Goal: Transaction & Acquisition: Obtain resource

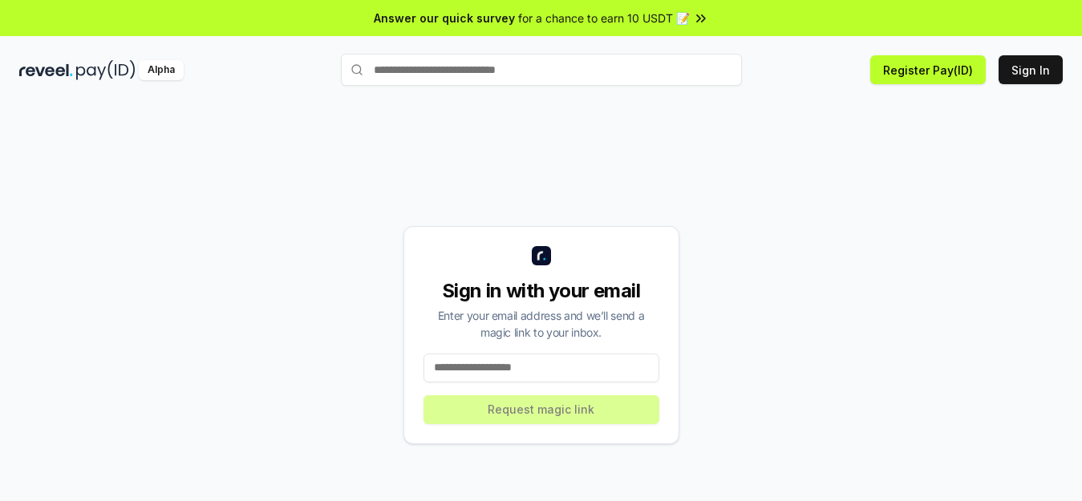
click at [527, 368] on input at bounding box center [541, 368] width 236 height 29
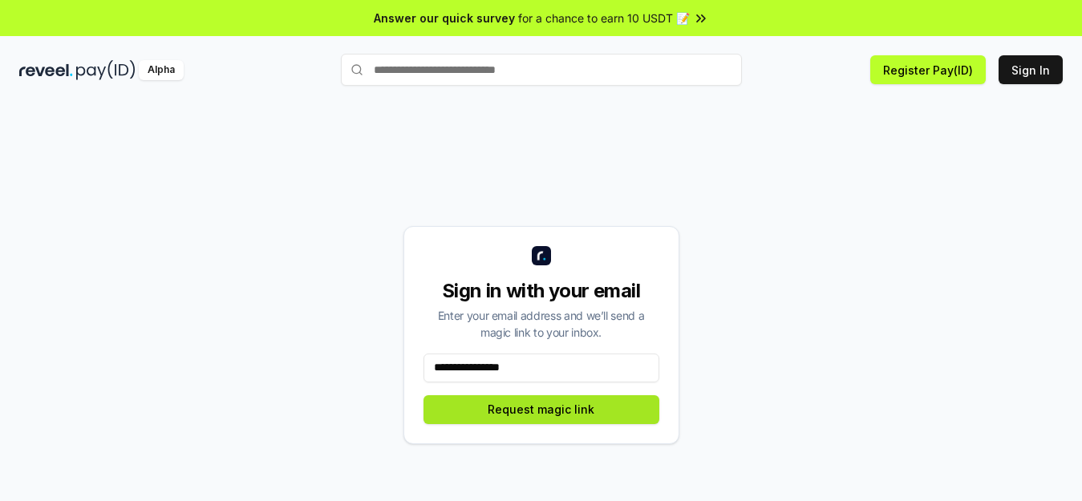
type input "**********"
click at [514, 411] on button "Request magic link" at bounding box center [541, 409] width 236 height 29
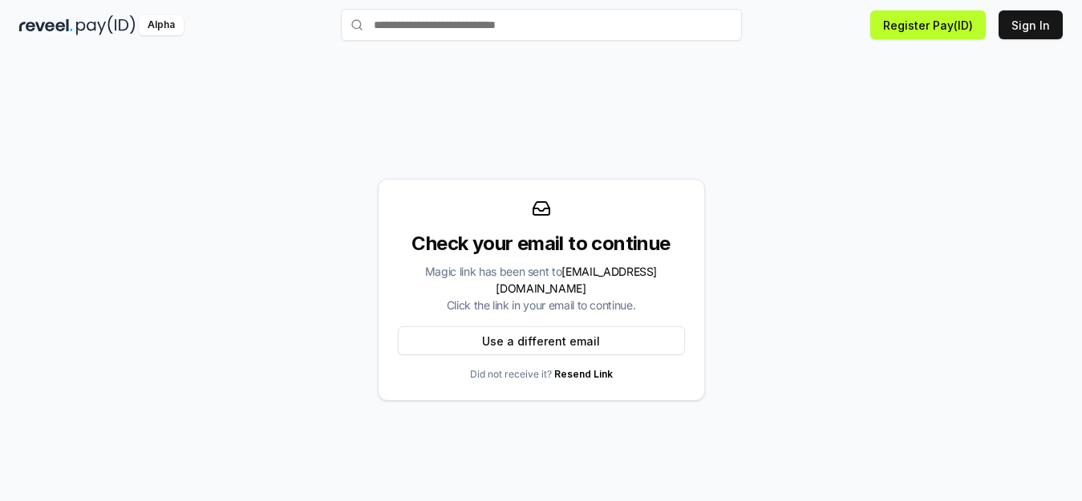
scroll to position [46, 0]
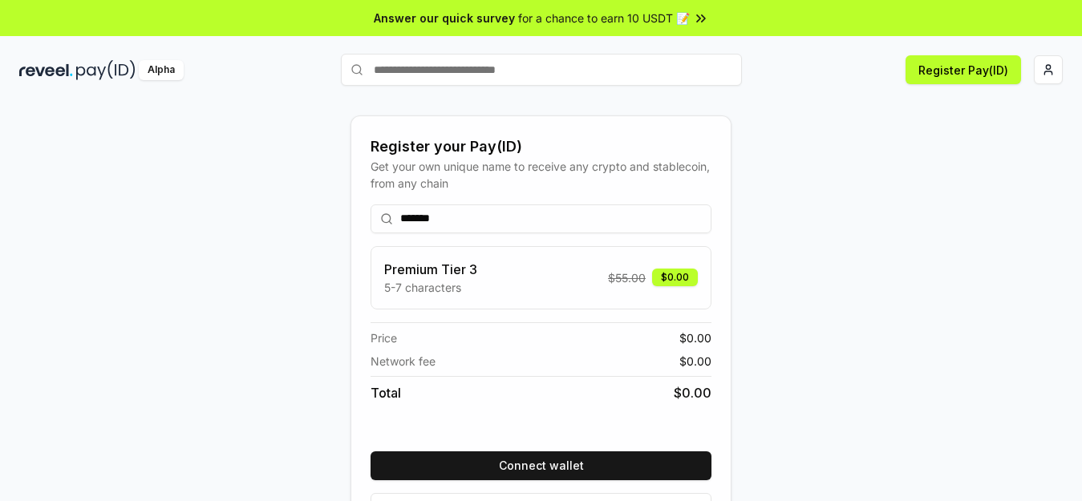
click at [518, 220] on input "*******" at bounding box center [541, 219] width 341 height 29
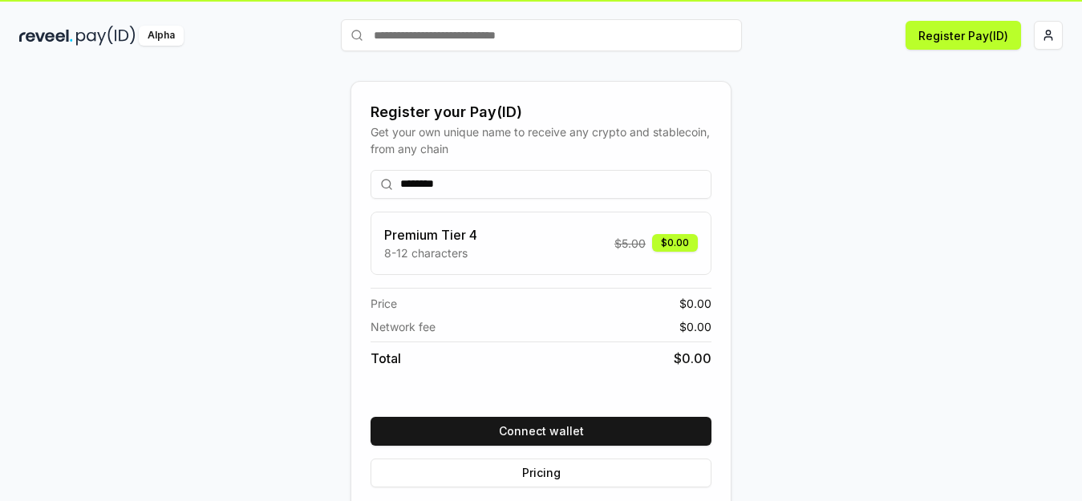
scroll to position [54, 0]
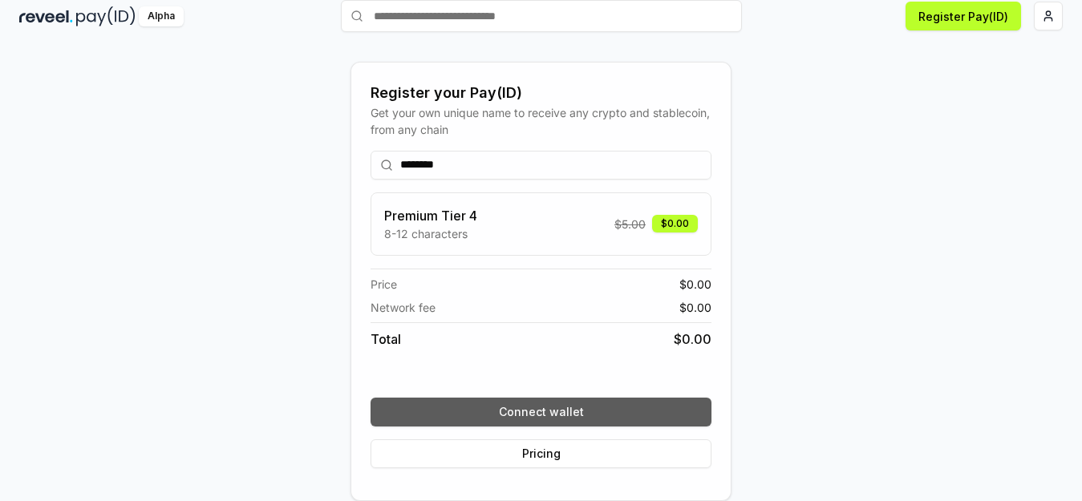
click at [534, 415] on button "Connect wallet" at bounding box center [541, 412] width 341 height 29
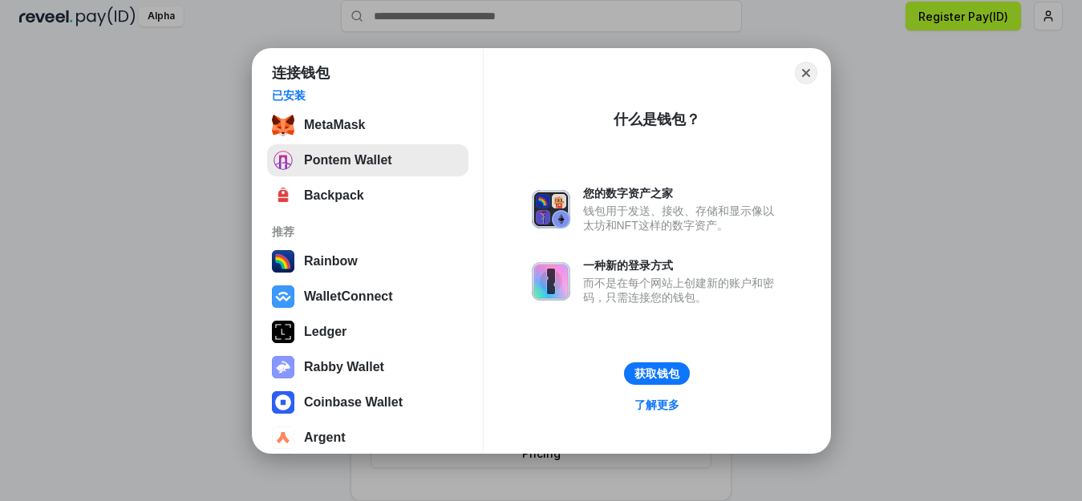
scroll to position [0, 0]
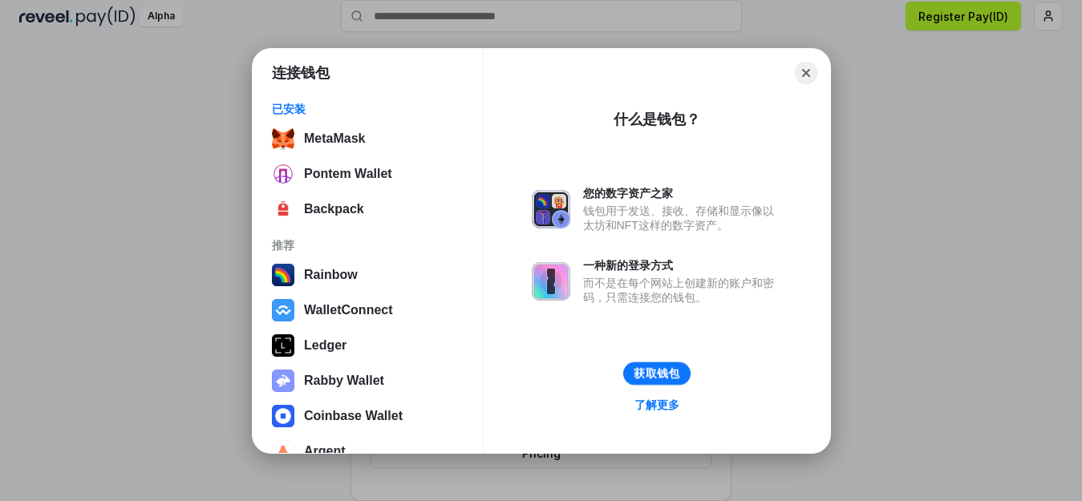
click at [656, 373] on button "获取钱包" at bounding box center [655, 373] width 67 height 23
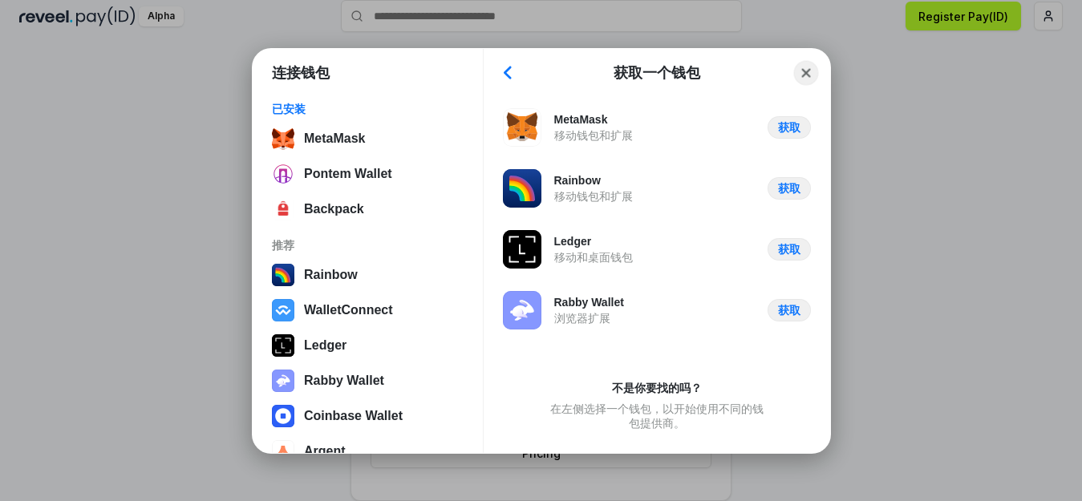
click at [804, 68] on button "Close" at bounding box center [805, 72] width 25 height 25
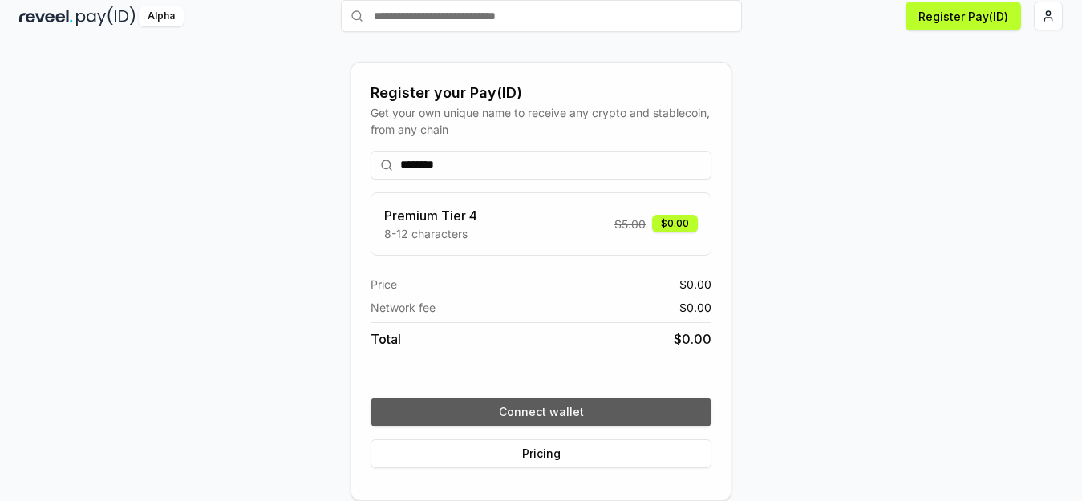
click at [535, 415] on button "Connect wallet" at bounding box center [541, 412] width 341 height 29
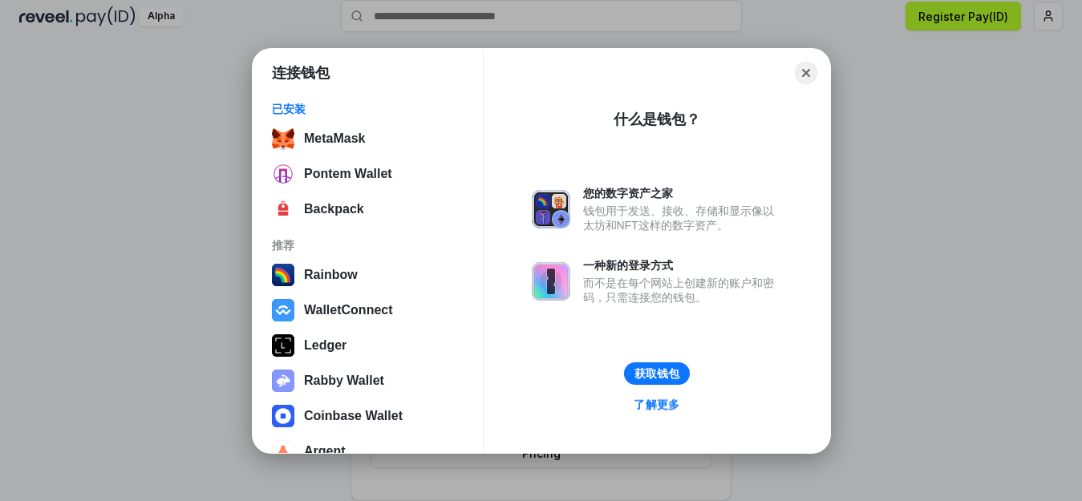
click at [650, 407] on link "了解更多" at bounding box center [657, 405] width 66 height 22
click at [673, 378] on button "获取钱包" at bounding box center [655, 373] width 67 height 23
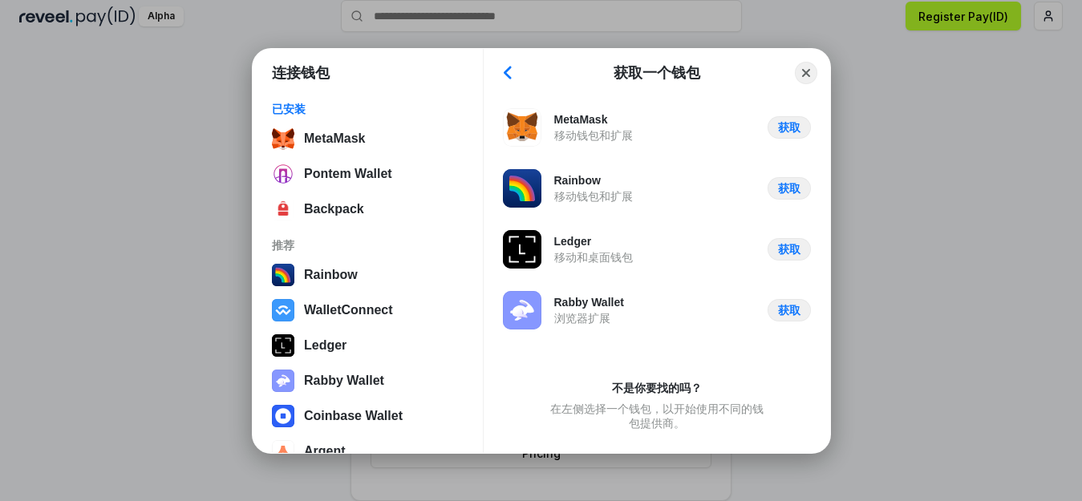
click at [653, 391] on div "不是你要找的吗？" at bounding box center [657, 388] width 90 height 14
click at [507, 75] on button "Back" at bounding box center [507, 73] width 24 height 22
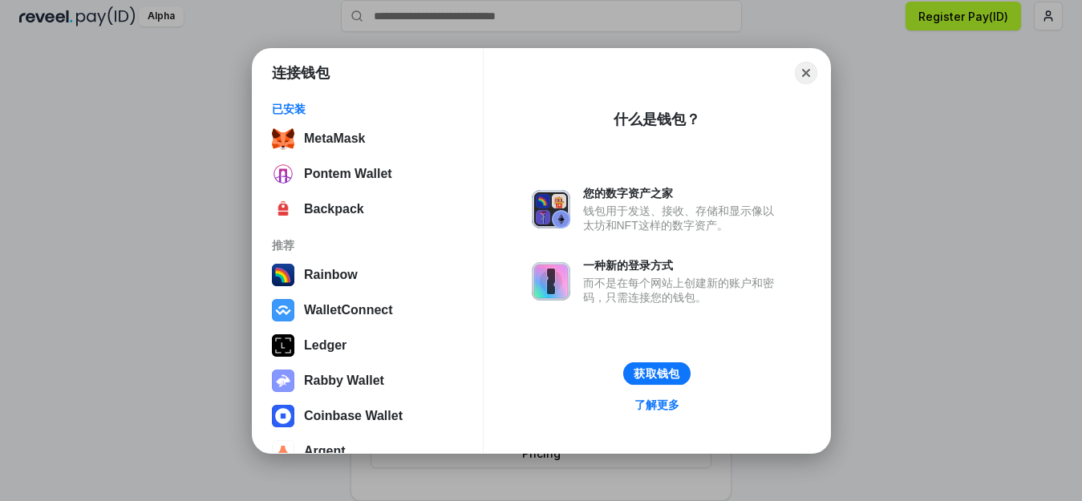
click at [658, 372] on button "获取钱包" at bounding box center [655, 373] width 67 height 23
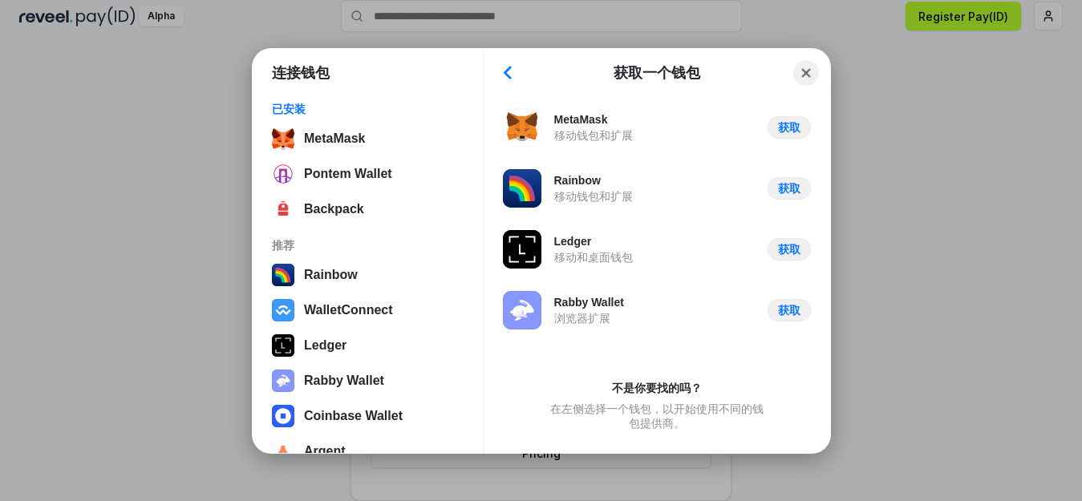
click at [806, 71] on button "Close" at bounding box center [805, 72] width 25 height 25
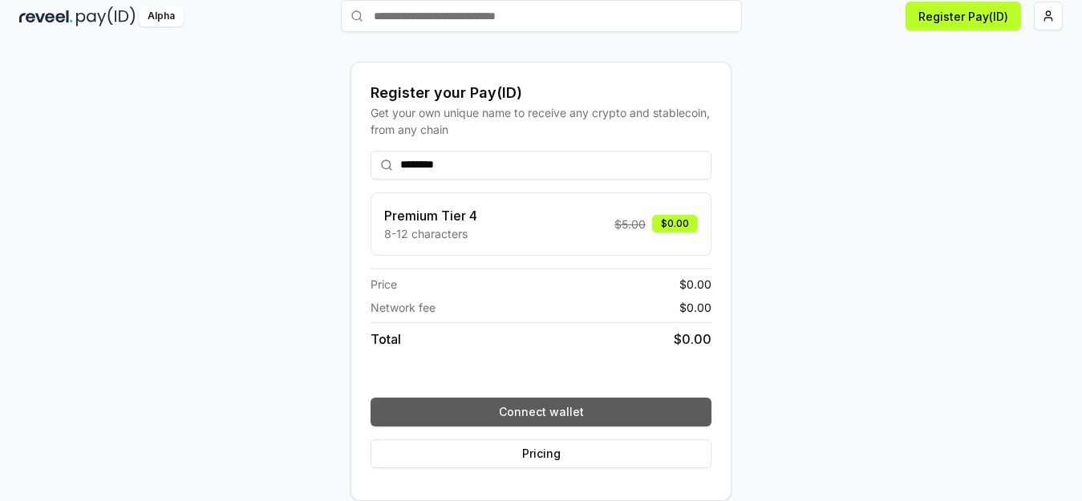
click at [556, 415] on button "Connect wallet" at bounding box center [541, 412] width 341 height 29
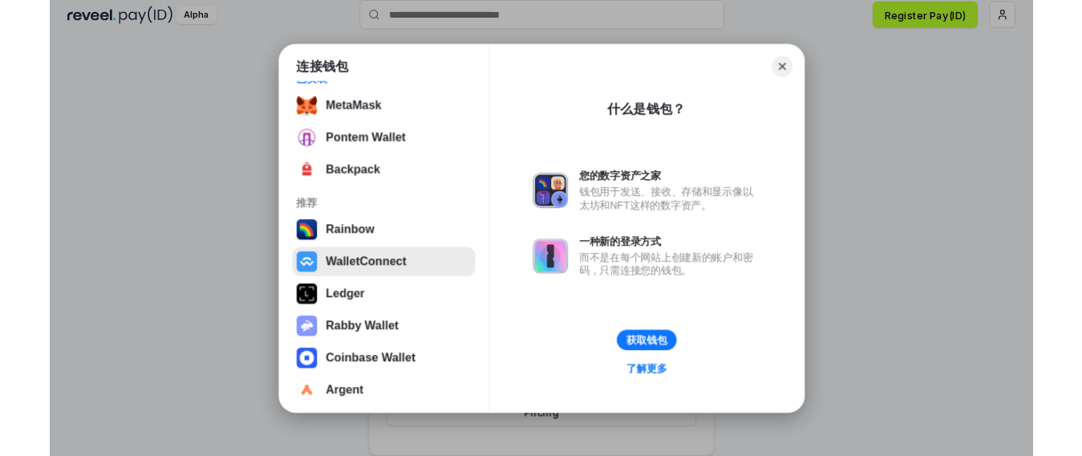
scroll to position [29, 0]
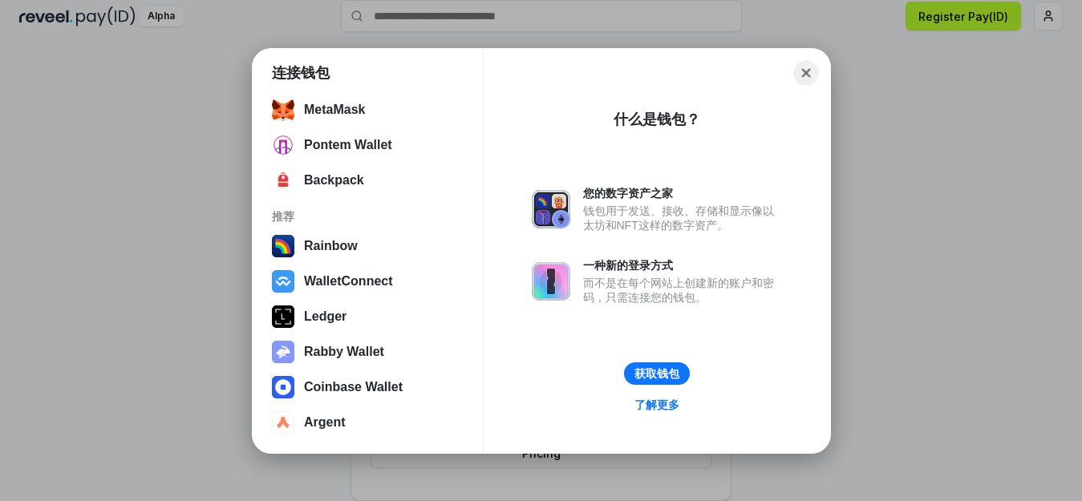
click at [808, 71] on button "Close" at bounding box center [805, 72] width 25 height 25
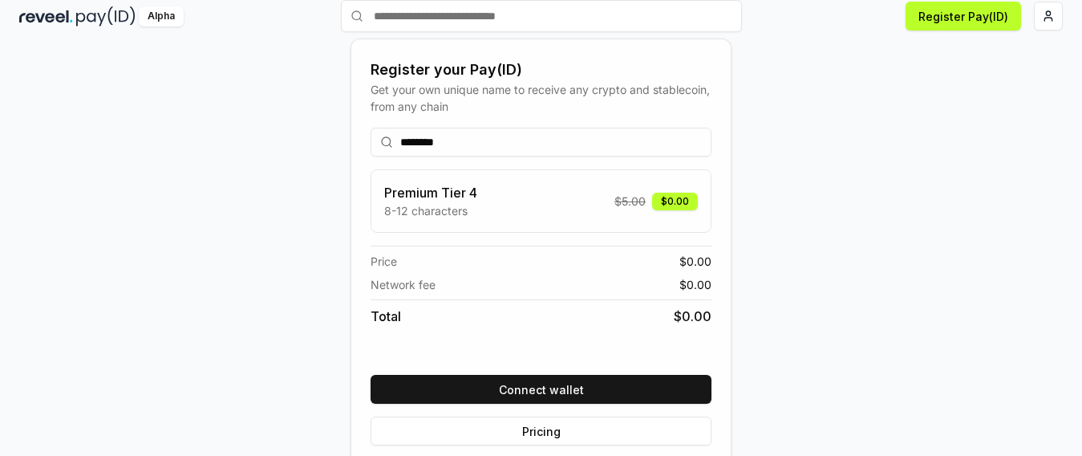
click at [492, 140] on input "********" at bounding box center [541, 142] width 341 height 29
click at [828, 271] on div "Register your Pay(ID) Get your own unique name to receive any crypto and stable…" at bounding box center [540, 258] width 1043 height 379
drag, startPoint x: 468, startPoint y: 148, endPoint x: 366, endPoint y: 147, distance: 101.9
click at [371, 147] on input "********" at bounding box center [541, 142] width 341 height 29
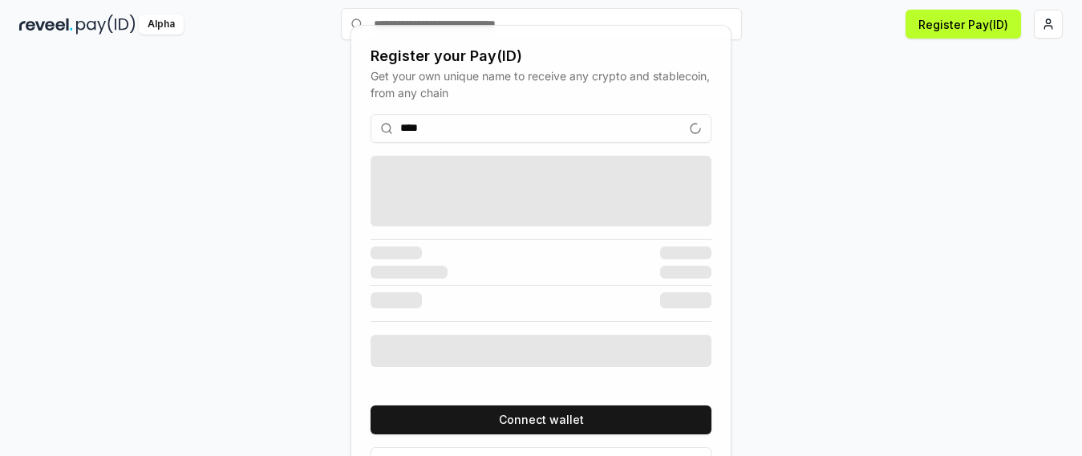
scroll to position [54, 0]
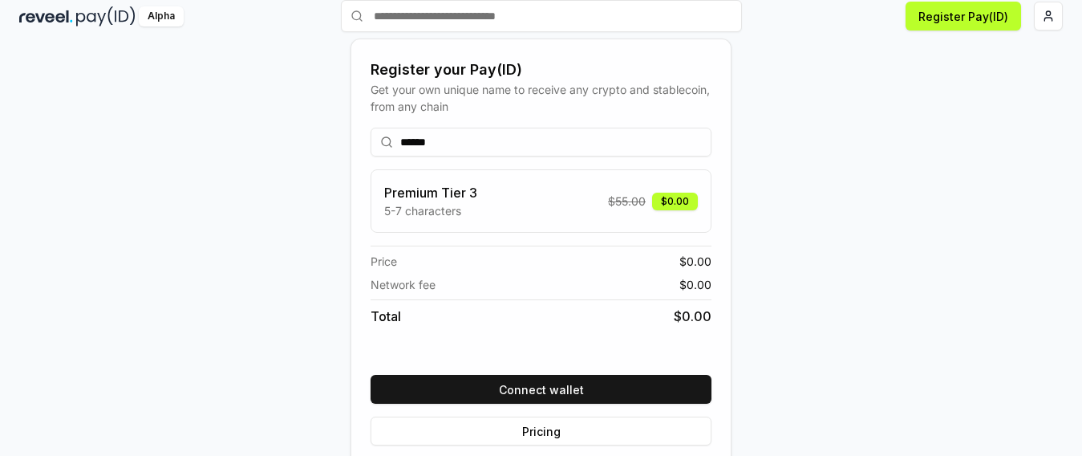
type input "******"
click at [919, 205] on div "Register your Pay(ID) Get your own unique name to receive any crypto and stable…" at bounding box center [540, 258] width 1043 height 379
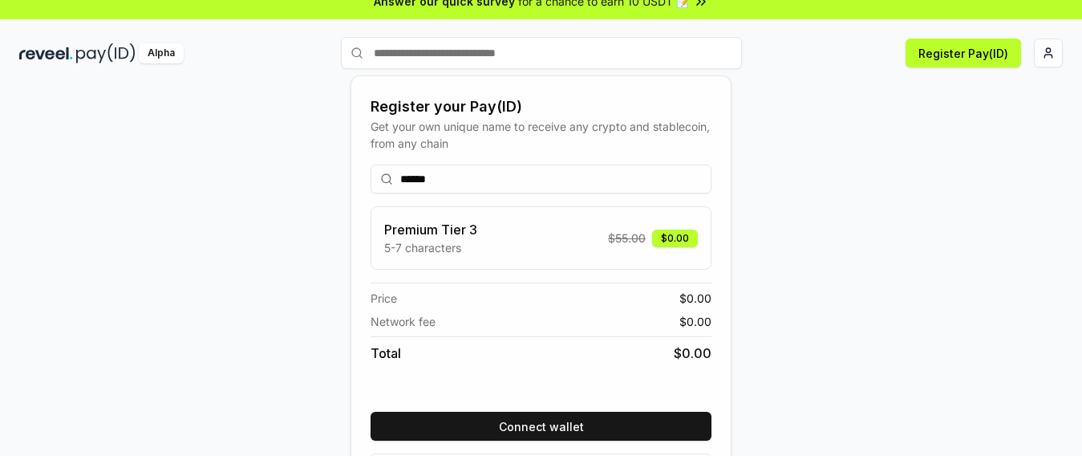
scroll to position [0, 0]
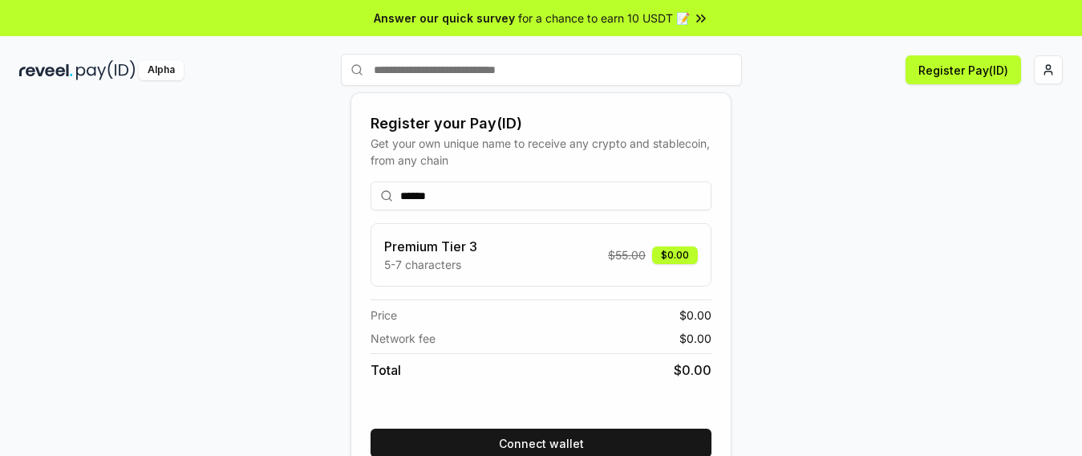
click at [505, 68] on input "text" at bounding box center [541, 70] width 401 height 32
click at [461, 199] on input "******" at bounding box center [541, 195] width 341 height 29
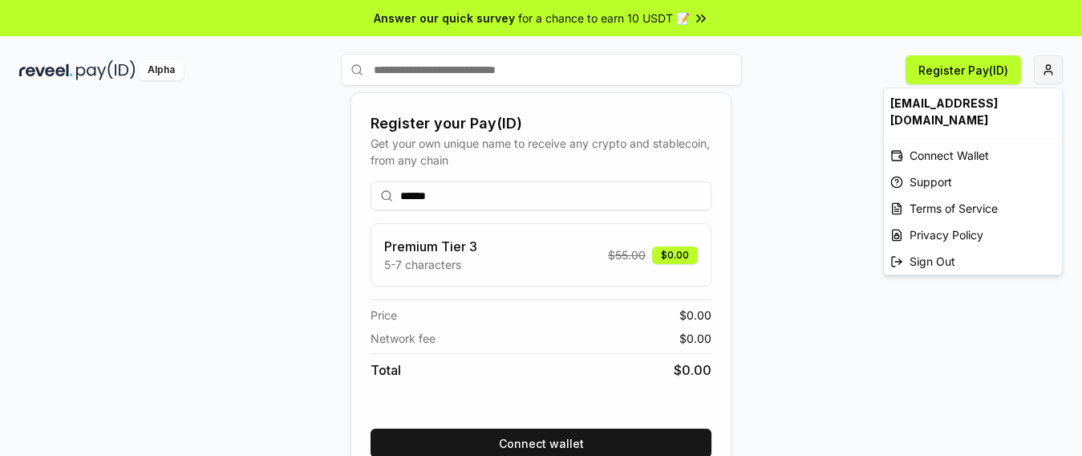
click at [1036, 67] on html "Answer our quick survey for a chance to earn 10 USDT 📝 Alpha Register Pay(ID) R…" at bounding box center [541, 228] width 1082 height 456
click at [946, 142] on div "Connect Wallet" at bounding box center [973, 155] width 178 height 26
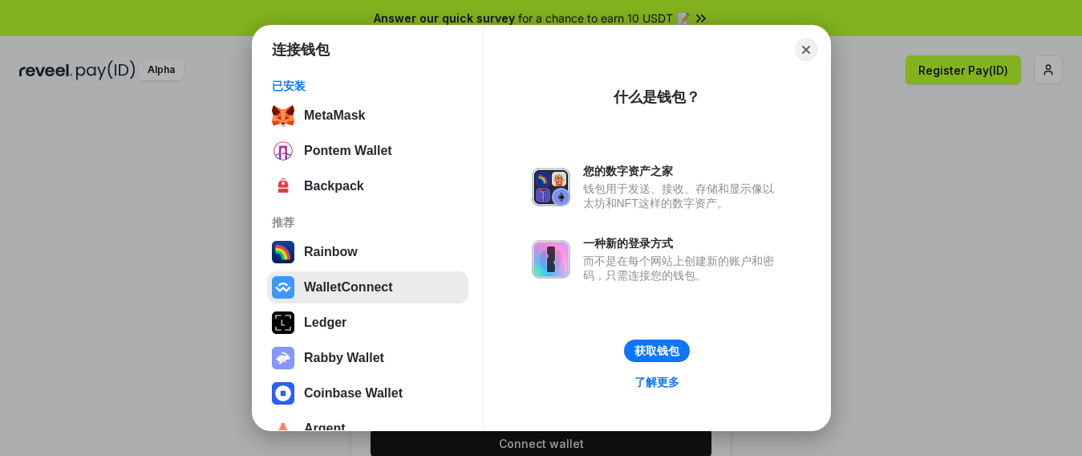
scroll to position [29, 0]
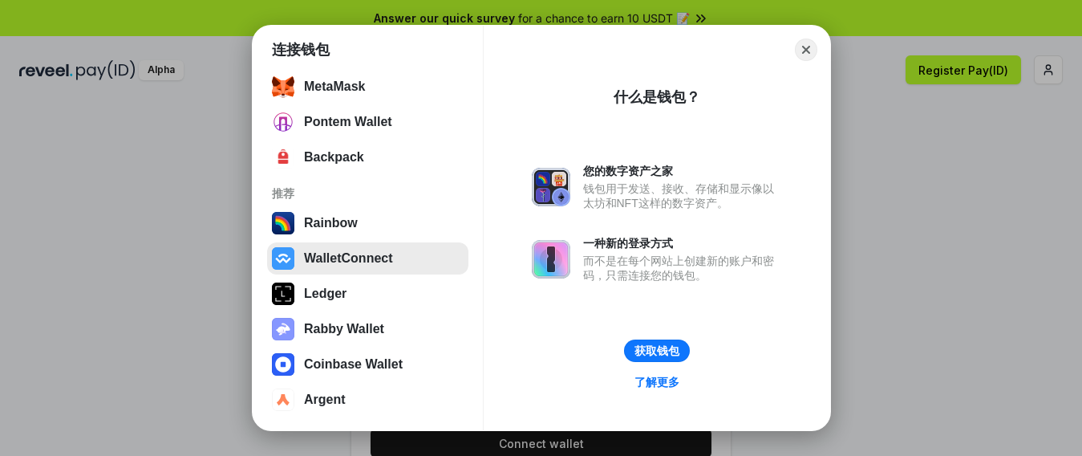
click at [335, 257] on button "WalletConnect" at bounding box center [367, 258] width 201 height 32
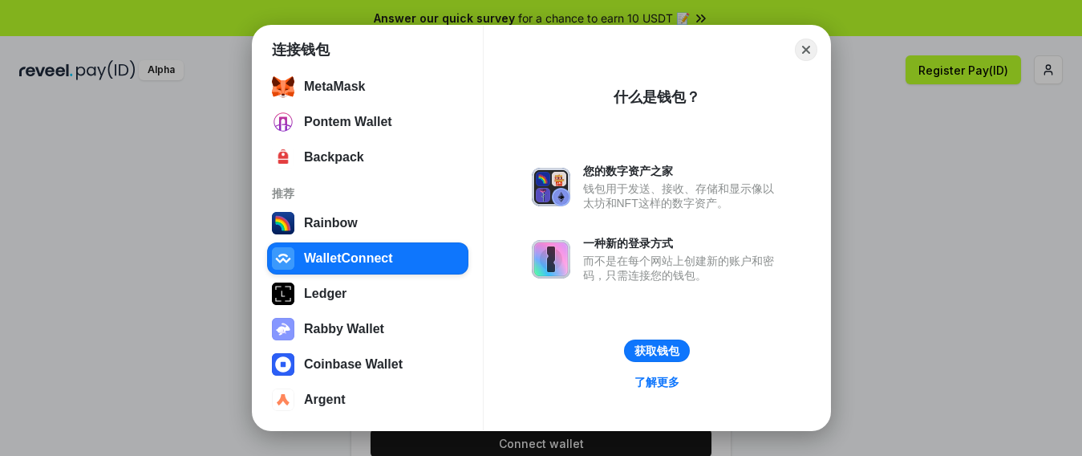
click at [332, 262] on div "WalletConnect" at bounding box center [348, 258] width 89 height 14
click at [542, 178] on img at bounding box center [551, 187] width 38 height 38
click at [646, 172] on div "您的数字资产之家" at bounding box center [682, 171] width 199 height 14
click at [618, 193] on div "钱包用于发送、接收、存储和显示像以太坊和NFT这样的数字资产。" at bounding box center [682, 195] width 199 height 29
click at [658, 349] on button "获取钱包" at bounding box center [655, 350] width 67 height 23
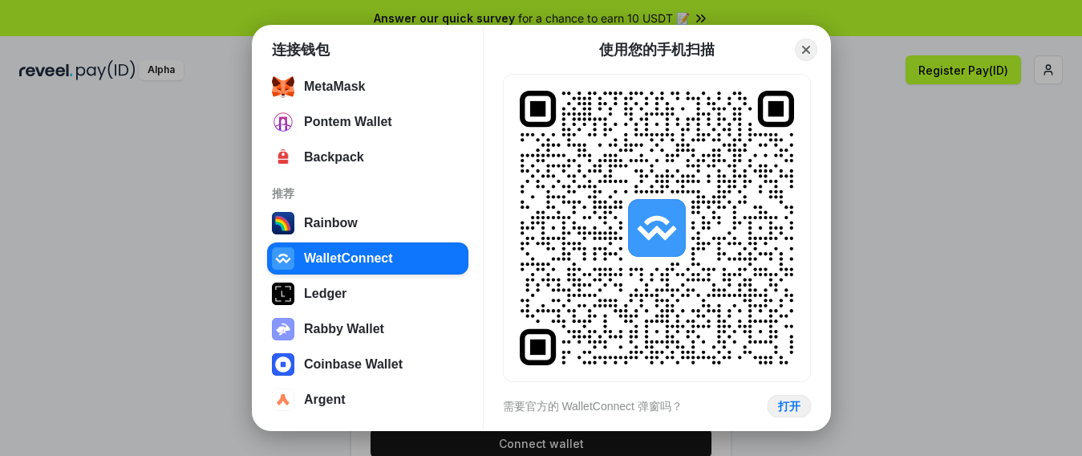
click at [789, 406] on button "打开" at bounding box center [789, 406] width 44 height 23
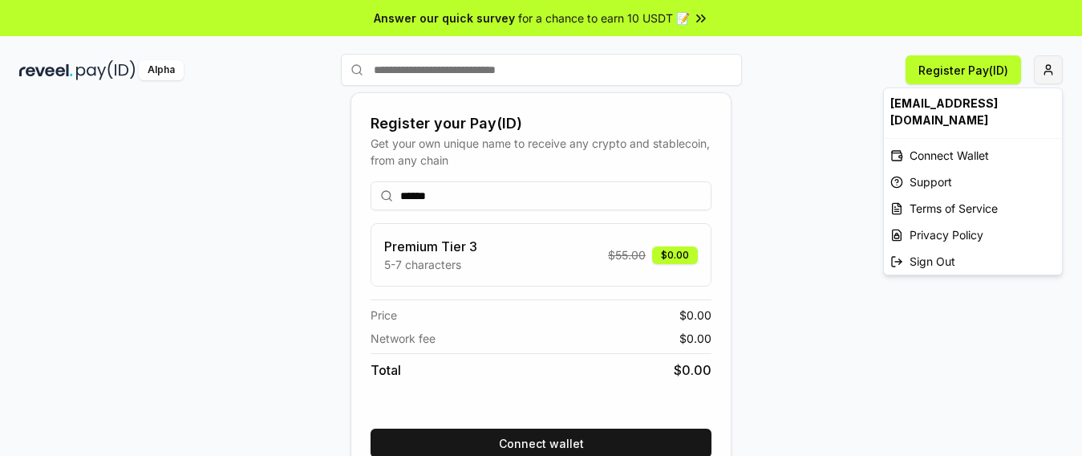
click at [1040, 69] on html "Answer our quick survey for a chance to earn 10 USDT 📝 Alpha Register Pay(ID) R…" at bounding box center [541, 228] width 1082 height 456
click at [937, 143] on div "Connect Wallet" at bounding box center [973, 155] width 178 height 26
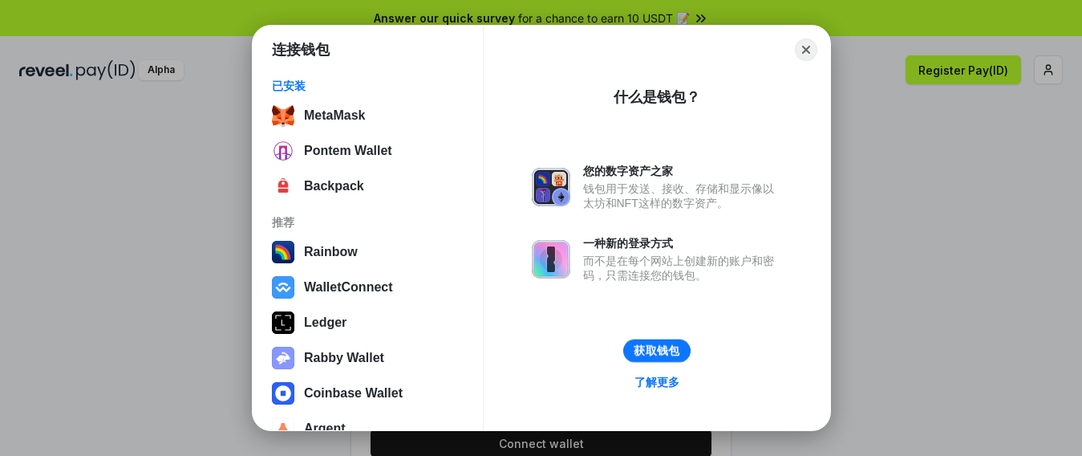
click at [663, 342] on button "获取钱包" at bounding box center [655, 350] width 67 height 23
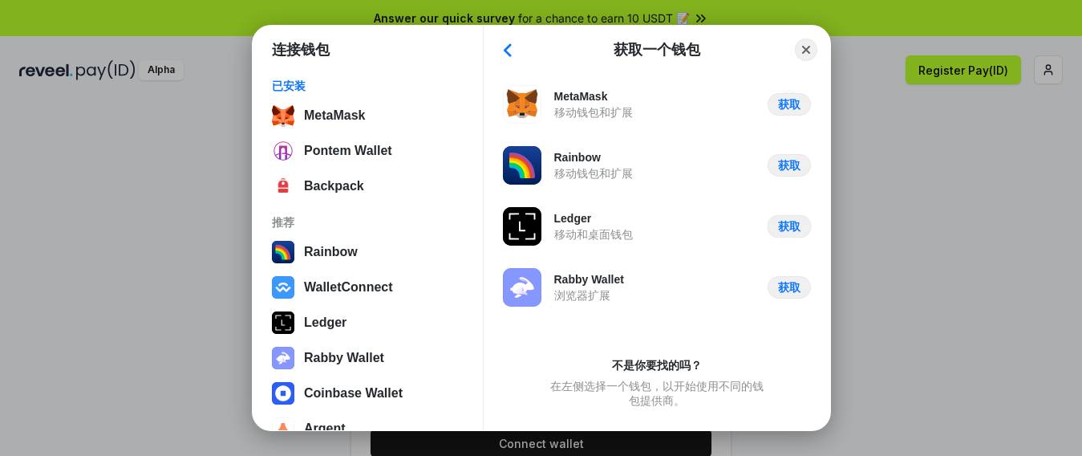
click at [792, 227] on button "获取" at bounding box center [789, 226] width 44 height 23
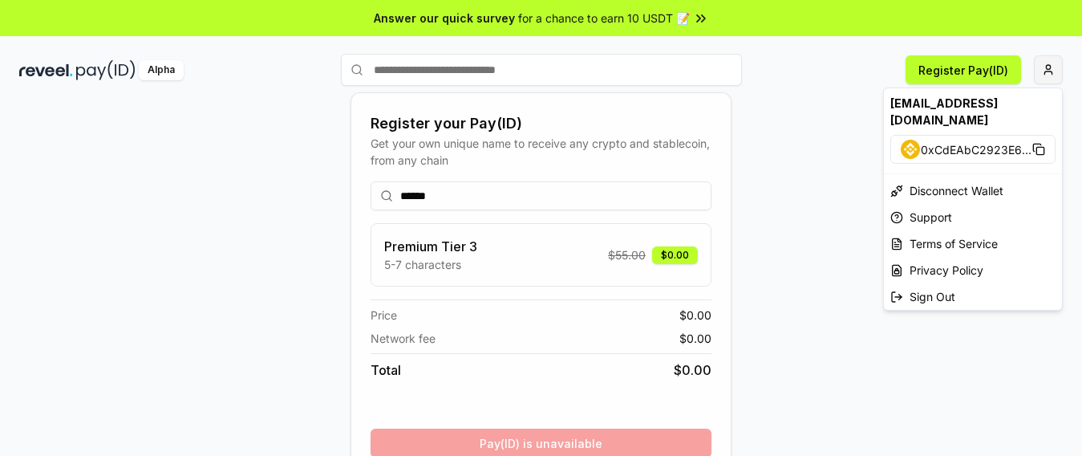
click at [1036, 71] on html "Answer our quick survey for a chance to earn 10 USDT 📝 Alpha Register Pay(ID) R…" at bounding box center [541, 228] width 1082 height 456
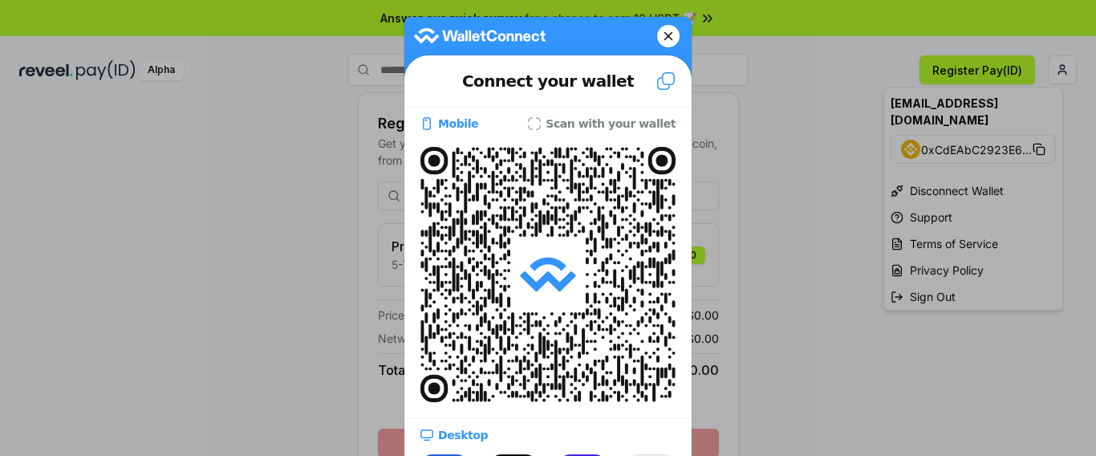
click at [663, 38] on icon at bounding box center [668, 36] width 10 height 22
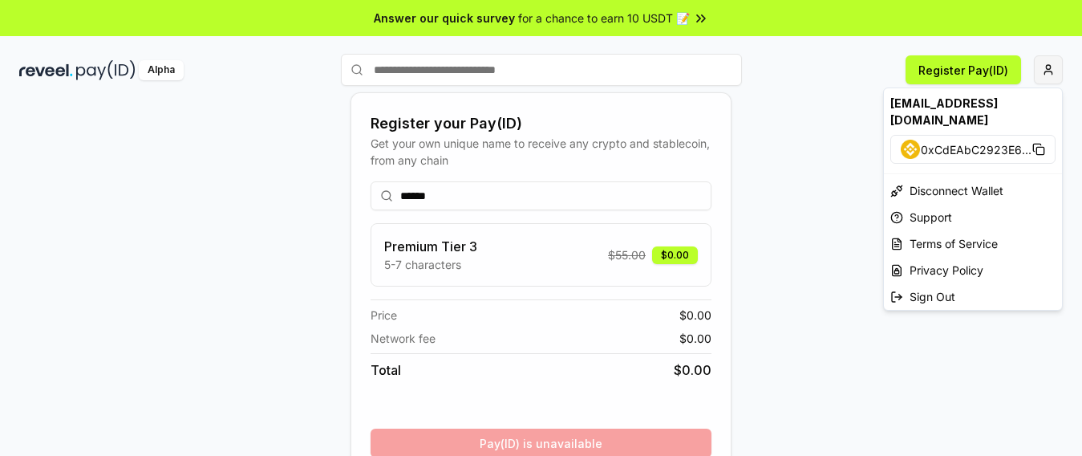
click at [1039, 67] on html "Answer our quick survey for a chance to earn 10 USDT 📝 Alpha Register Pay(ID) R…" at bounding box center [541, 228] width 1082 height 456
click at [1040, 147] on rect at bounding box center [1039, 150] width 7 height 7
click at [457, 194] on html "Answer our quick survey for a chance to earn 10 USDT 📝 Alpha Register Pay(ID) R…" at bounding box center [541, 228] width 1082 height 456
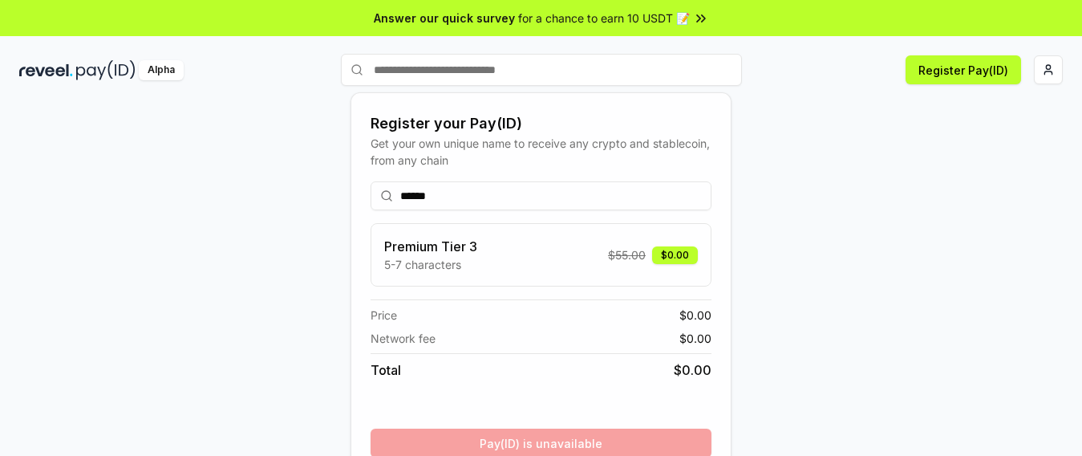
click at [457, 194] on input "******" at bounding box center [541, 195] width 341 height 29
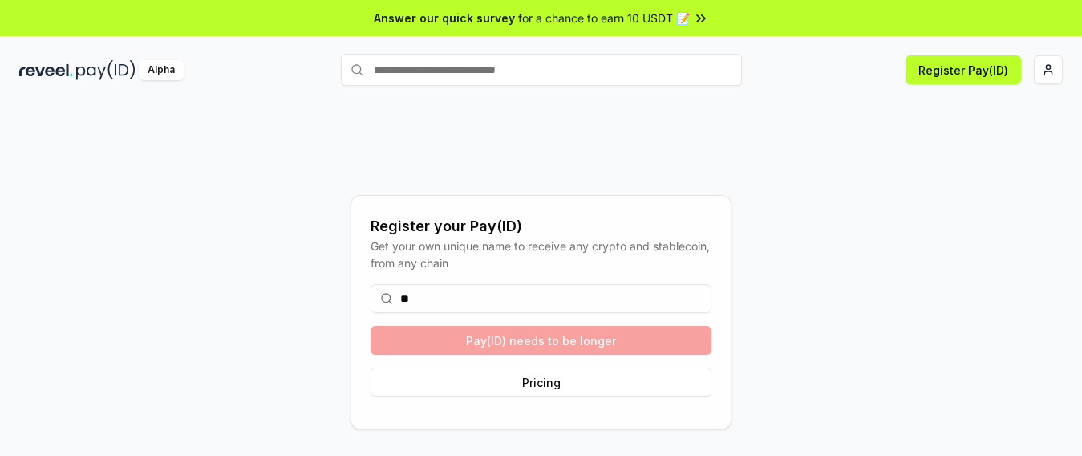
type input "*"
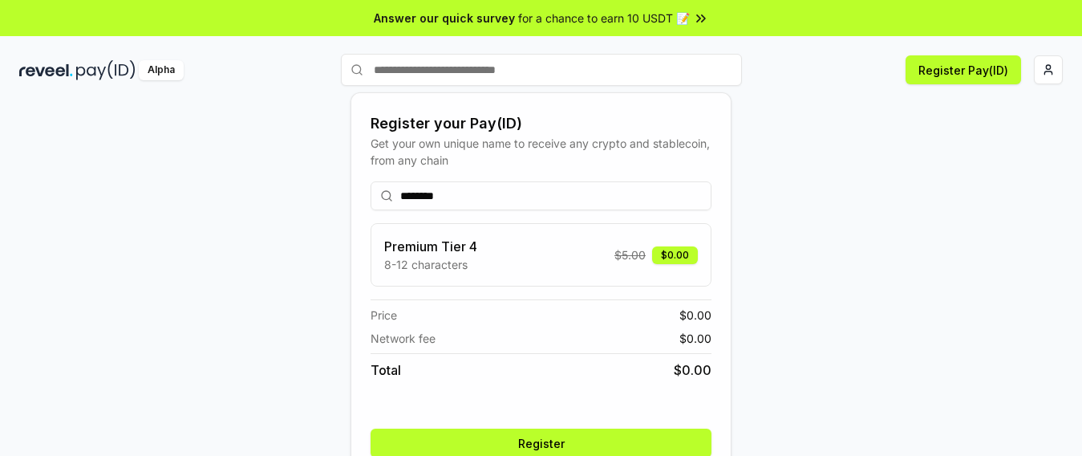
type input "********"
click at [545, 444] on button "Register" at bounding box center [541, 442] width 341 height 29
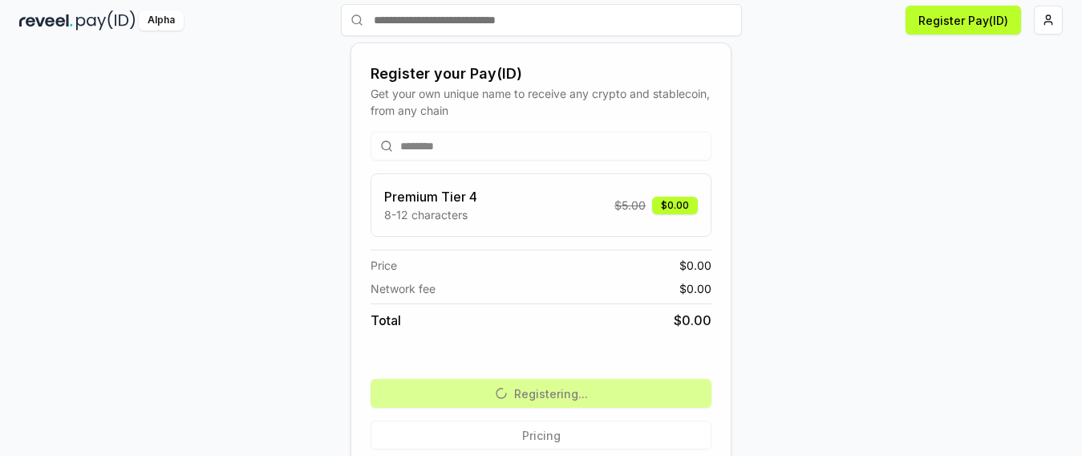
scroll to position [76, 0]
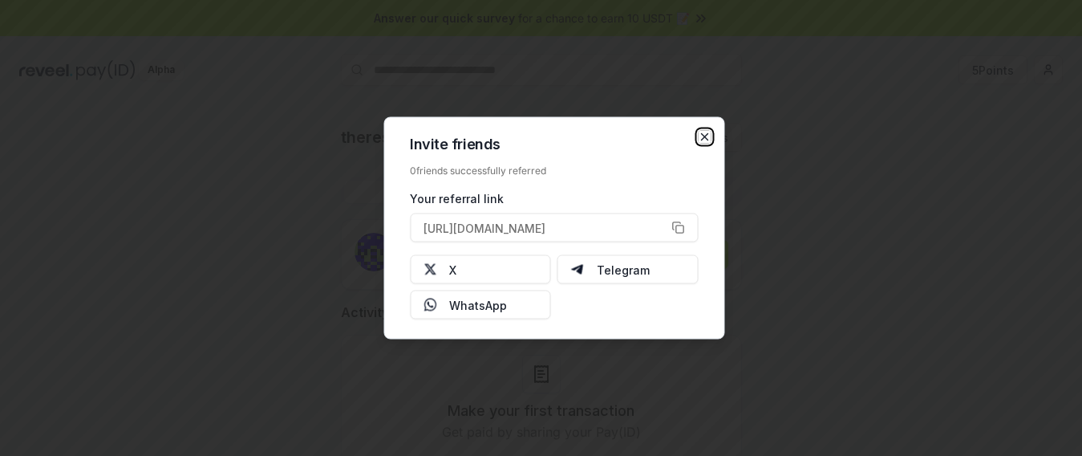
click at [708, 136] on icon "button" at bounding box center [704, 137] width 13 height 13
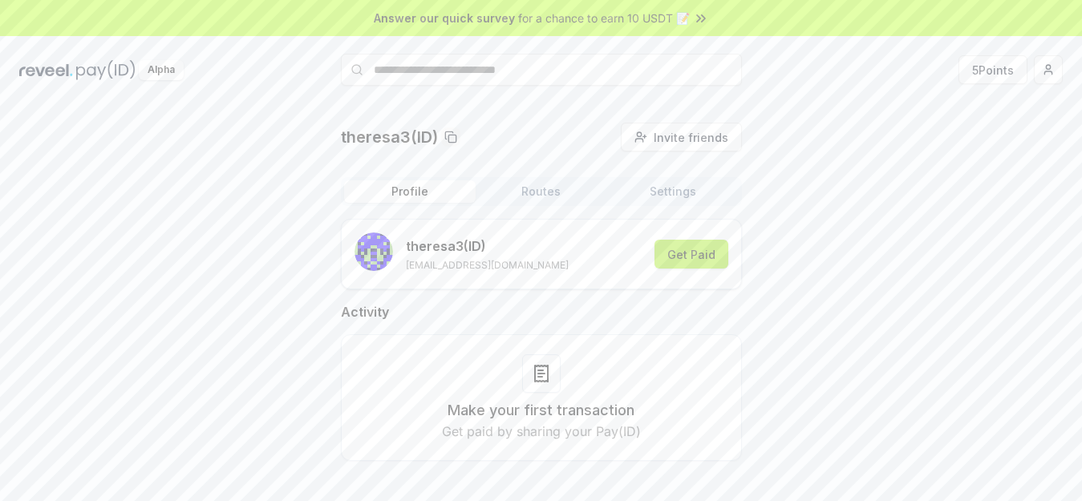
click at [691, 256] on button "Get Paid" at bounding box center [691, 254] width 74 height 29
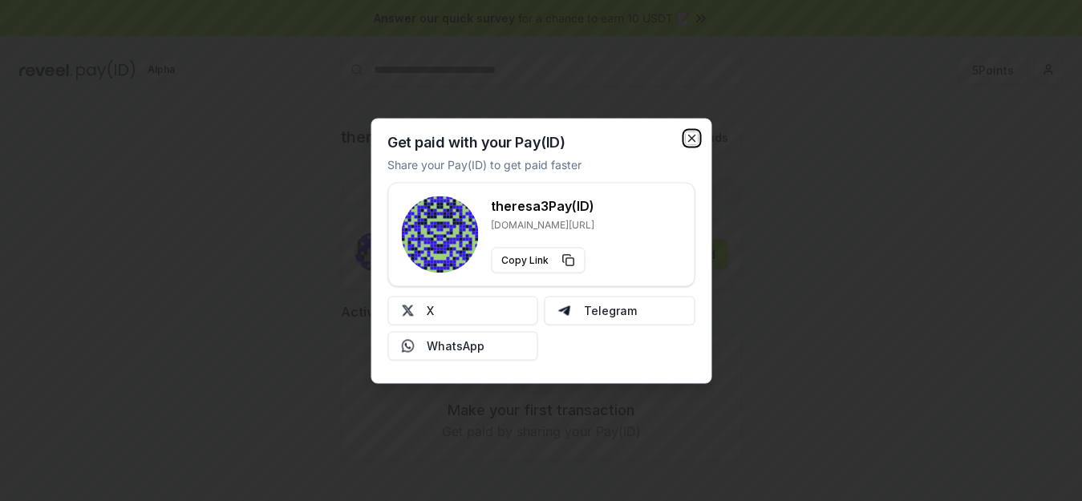
click at [691, 139] on icon "button" at bounding box center [691, 138] width 13 height 13
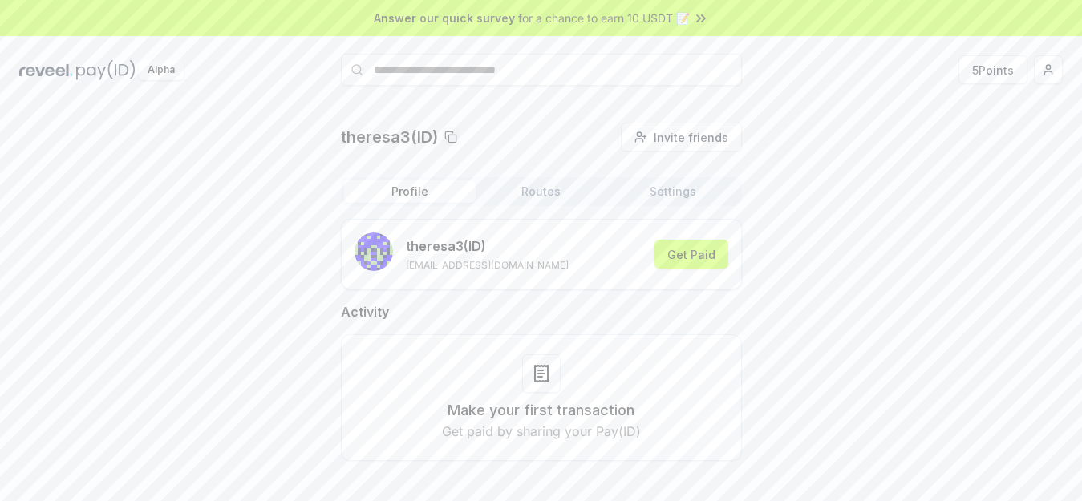
click at [701, 17] on icon at bounding box center [702, 17] width 3 height 6
click at [968, 74] on button "5 Points" at bounding box center [992, 69] width 69 height 29
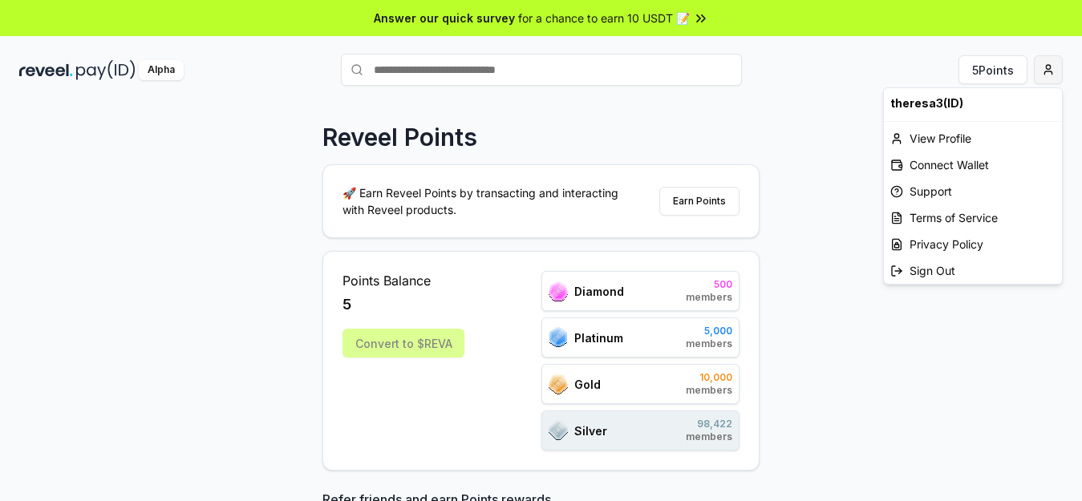
click at [1037, 70] on html "Answer our quick survey for a chance to earn 10 USDT 📝 Alpha 5 Points Reveel Po…" at bounding box center [541, 250] width 1082 height 501
click at [939, 136] on div "View Profile" at bounding box center [973, 138] width 178 height 26
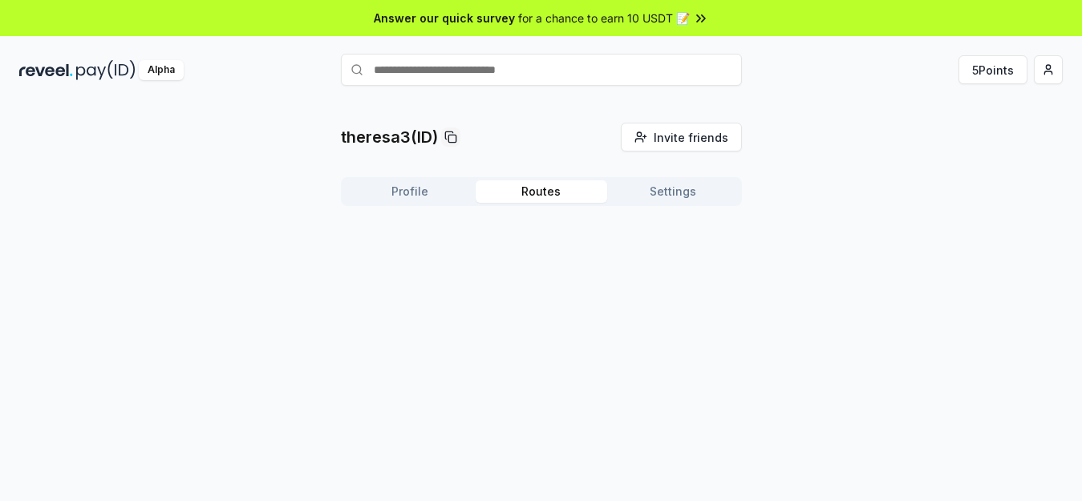
click at [526, 184] on button "Routes" at bounding box center [542, 191] width 132 height 22
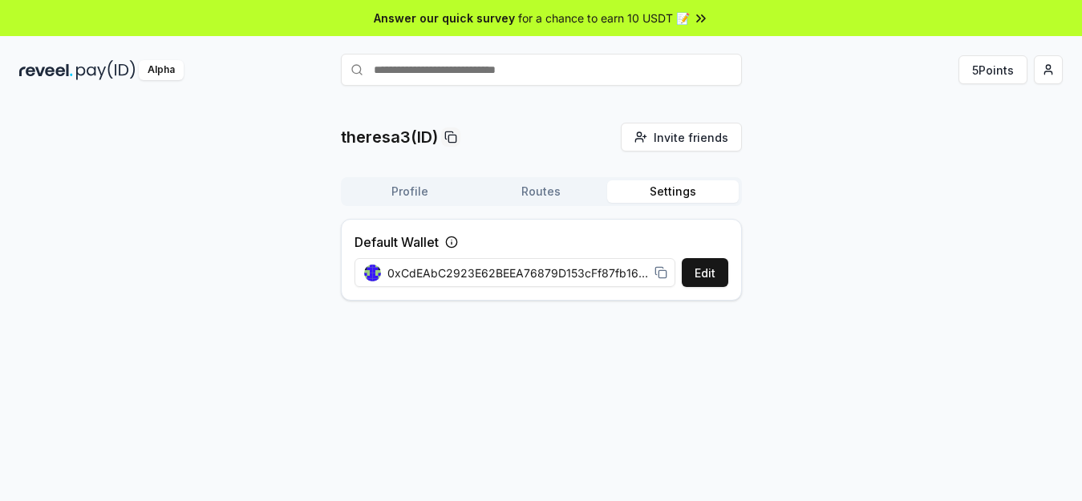
click at [671, 190] on button "Settings" at bounding box center [673, 191] width 132 height 22
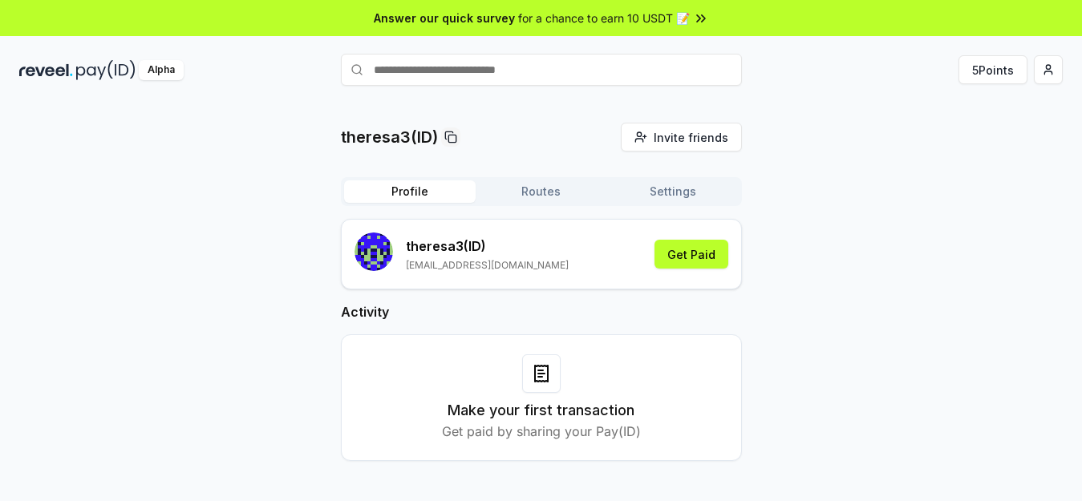
click at [393, 192] on button "Profile" at bounding box center [410, 191] width 132 height 22
click at [692, 253] on button "Get Paid" at bounding box center [691, 254] width 74 height 29
